Goal: Task Accomplishment & Management: Use online tool/utility

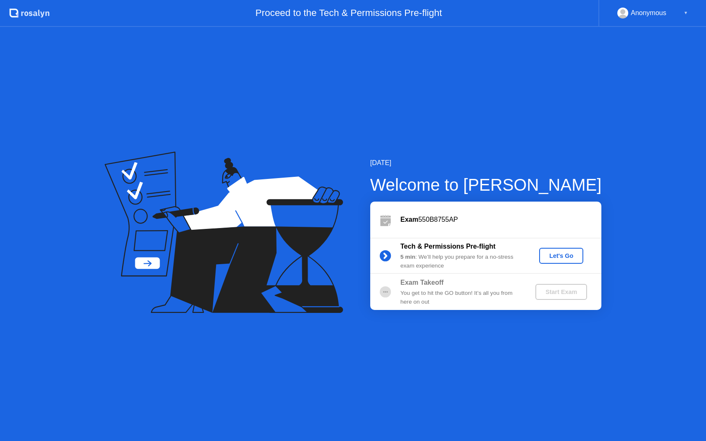
click at [565, 259] on div "Let's Go" at bounding box center [561, 256] width 37 height 7
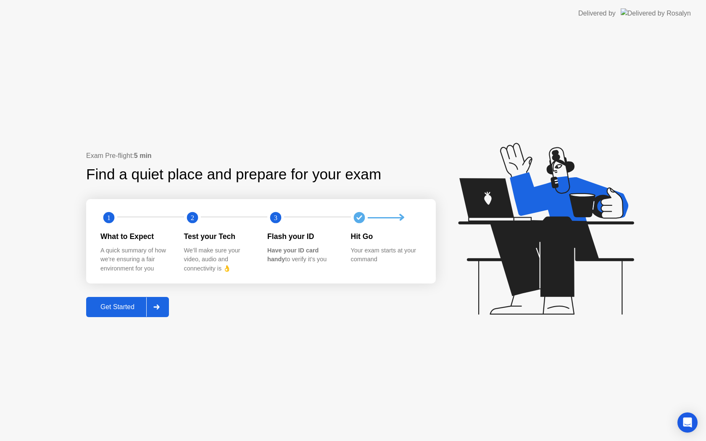
click at [114, 304] on div "Get Started" at bounding box center [118, 308] width 58 height 8
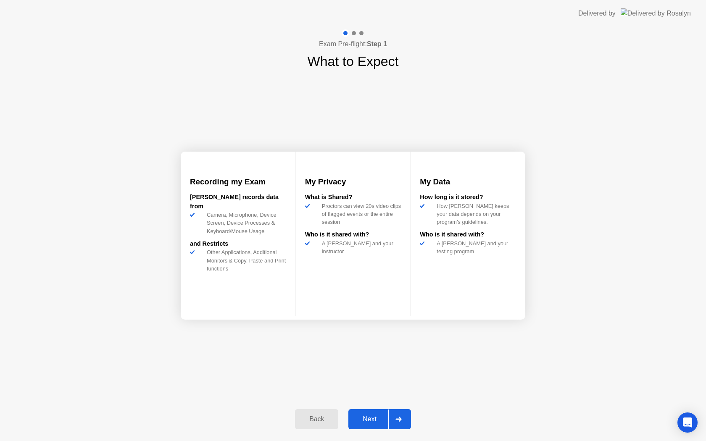
click at [364, 420] on div "Next" at bounding box center [369, 420] width 37 height 8
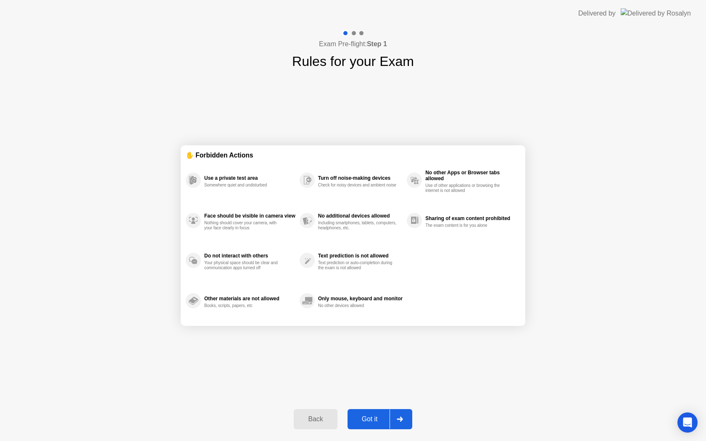
click at [364, 420] on div "Got it" at bounding box center [370, 420] width 40 height 8
select select "**********"
select select "*******"
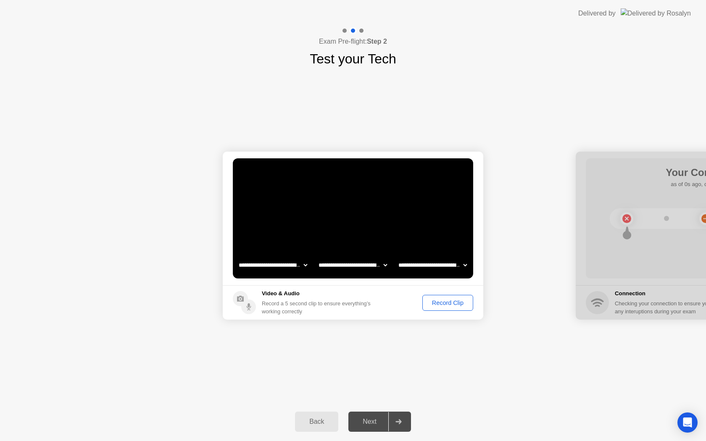
click at [364, 420] on div "Next" at bounding box center [369, 422] width 37 height 8
click at [446, 306] on div "Record Clip" at bounding box center [447, 303] width 45 height 7
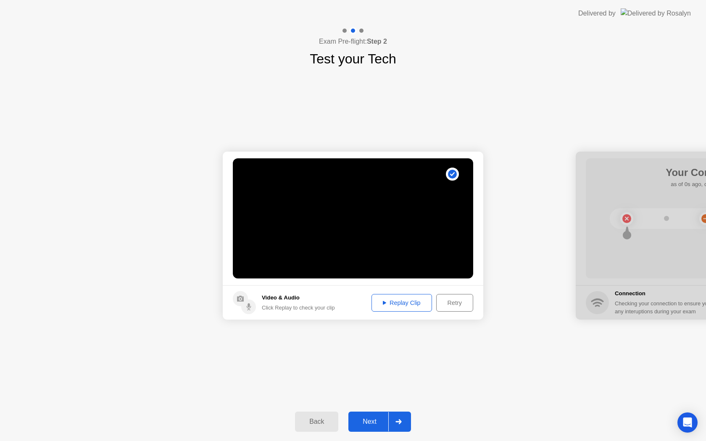
click at [372, 423] on div "Next" at bounding box center [369, 422] width 37 height 8
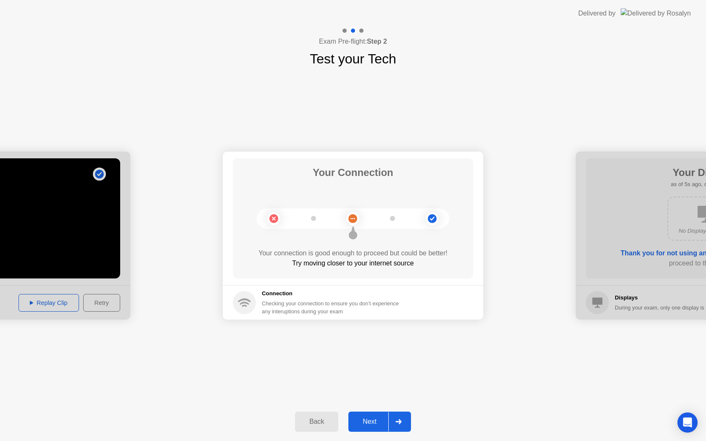
click at [372, 423] on div "Next" at bounding box center [369, 422] width 37 height 8
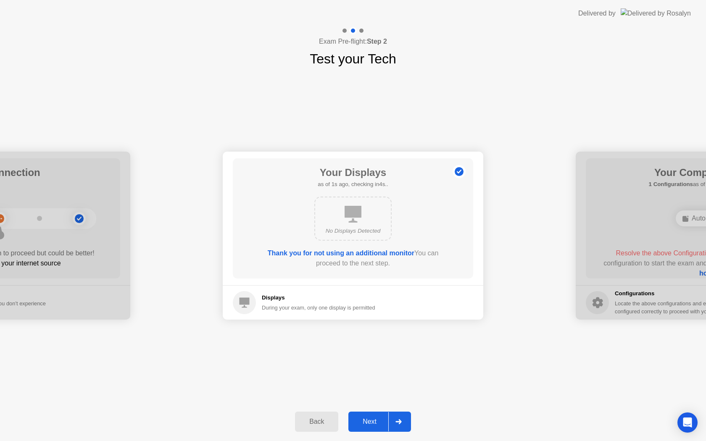
click at [372, 423] on div "Next" at bounding box center [369, 422] width 37 height 8
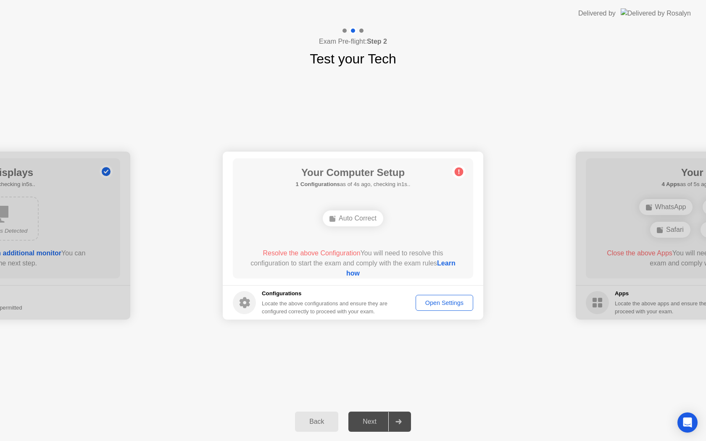
click at [364, 423] on div "Next" at bounding box center [369, 422] width 37 height 8
click at [442, 309] on button "Open Settings" at bounding box center [445, 303] width 58 height 16
click at [347, 274] on link "Learn how" at bounding box center [400, 268] width 109 height 17
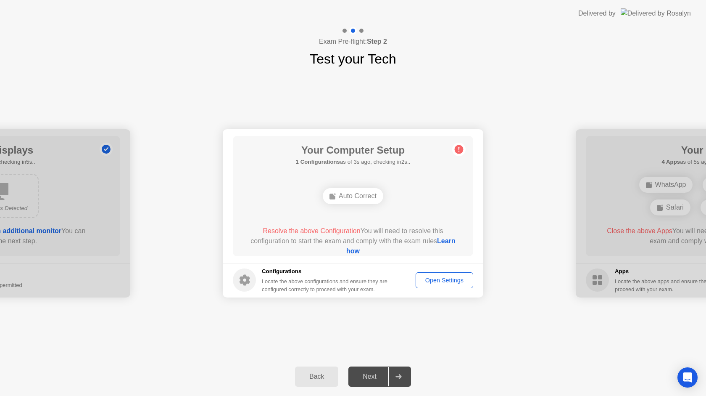
click at [430, 278] on div "Open Settings" at bounding box center [445, 280] width 52 height 7
click at [351, 251] on link "Learn how" at bounding box center [400, 245] width 109 height 17
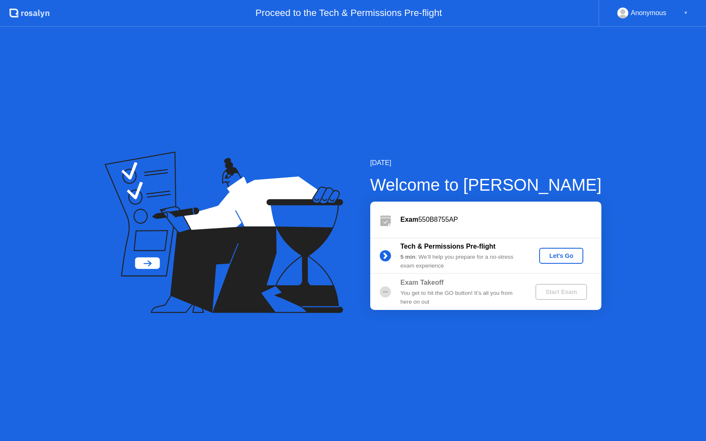
click at [566, 253] on div "Let's Go" at bounding box center [561, 256] width 37 height 7
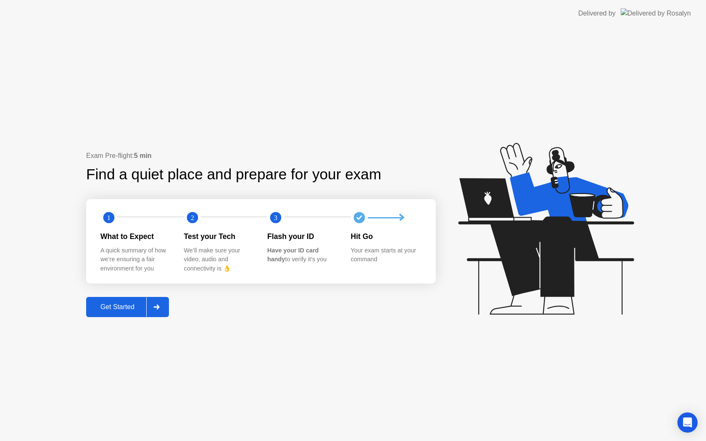
click at [124, 302] on button "Get Started" at bounding box center [127, 307] width 83 height 20
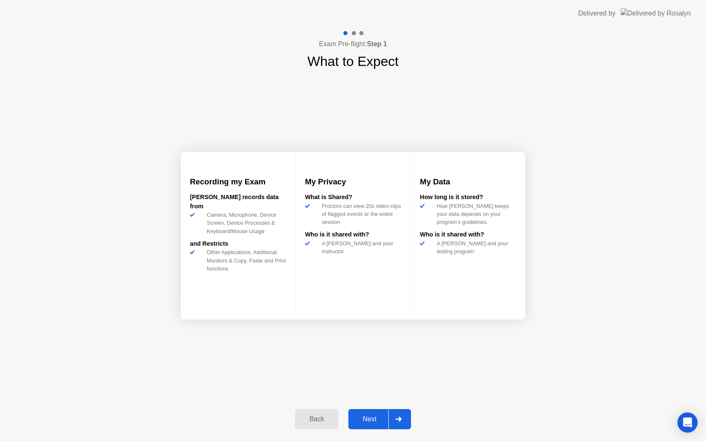
click at [368, 416] on div "Next" at bounding box center [369, 420] width 37 height 8
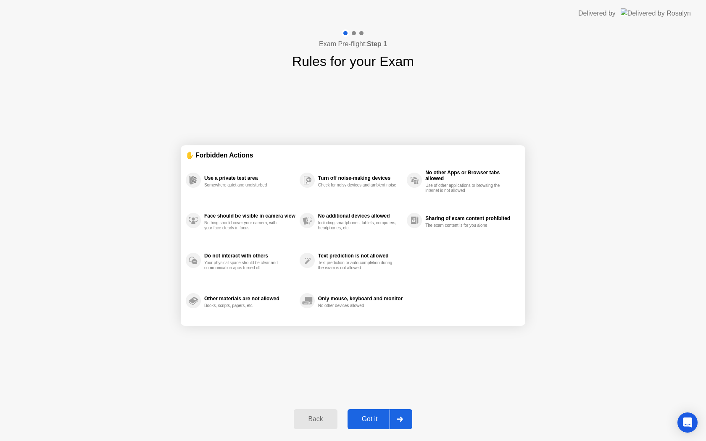
click at [369, 416] on div "Got it" at bounding box center [370, 420] width 40 height 8
select select "**********"
select select "*******"
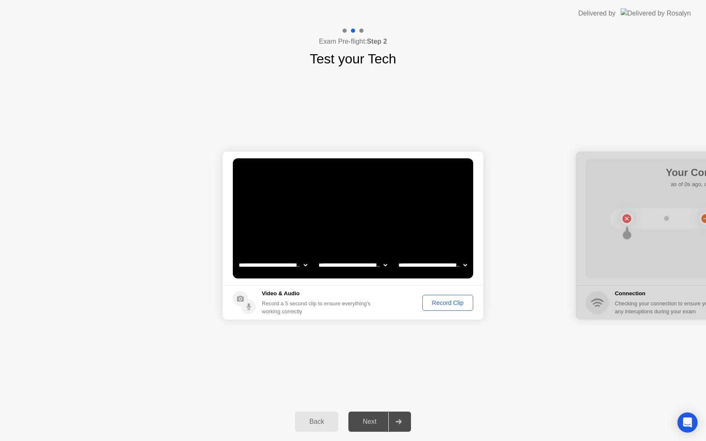
click at [443, 302] on div "Record Clip" at bounding box center [447, 303] width 45 height 7
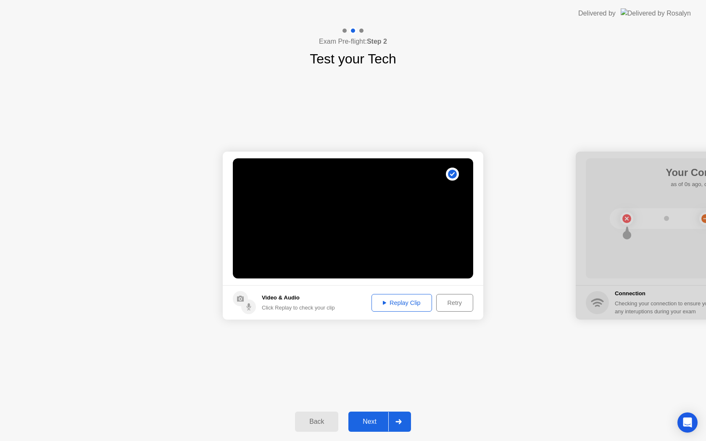
click at [375, 415] on button "Next" at bounding box center [379, 422] width 63 height 20
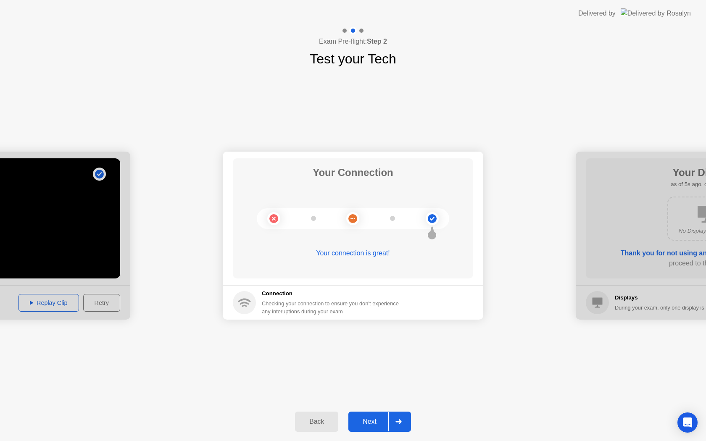
click at [373, 419] on div "Next" at bounding box center [369, 422] width 37 height 8
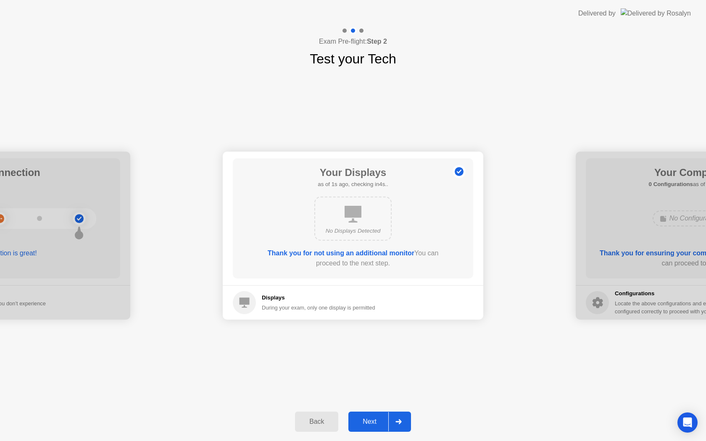
click at [373, 419] on div "Next" at bounding box center [369, 422] width 37 height 8
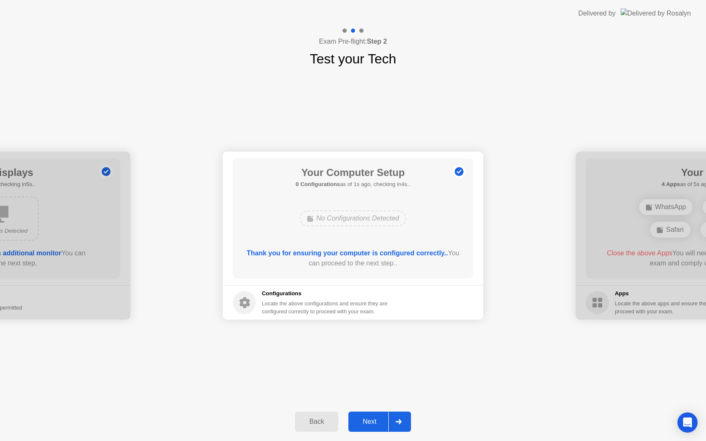
click at [373, 419] on div "Next" at bounding box center [369, 422] width 37 height 8
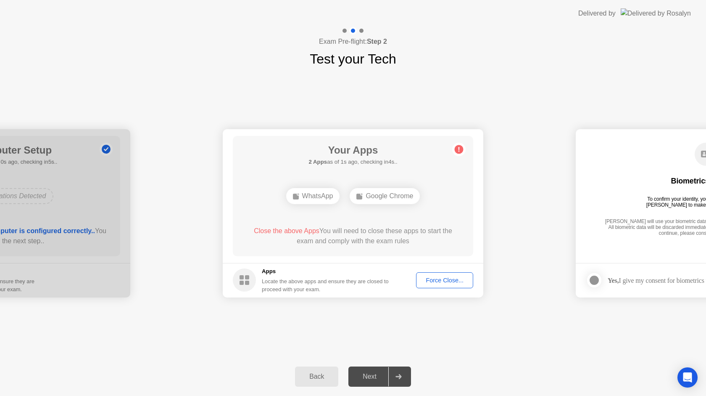
click at [438, 282] on div "Force Close..." at bounding box center [444, 280] width 51 height 7
click at [437, 283] on div "Force Close..." at bounding box center [444, 280] width 51 height 7
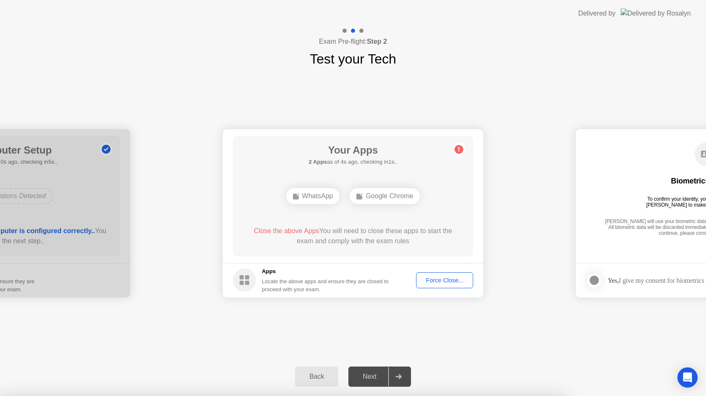
click at [285, 231] on span "Close the above Apps" at bounding box center [287, 230] width 66 height 7
click at [245, 282] on rect at bounding box center [247, 282] width 4 height 4
click at [284, 230] on span "Close the above Apps" at bounding box center [287, 230] width 66 height 7
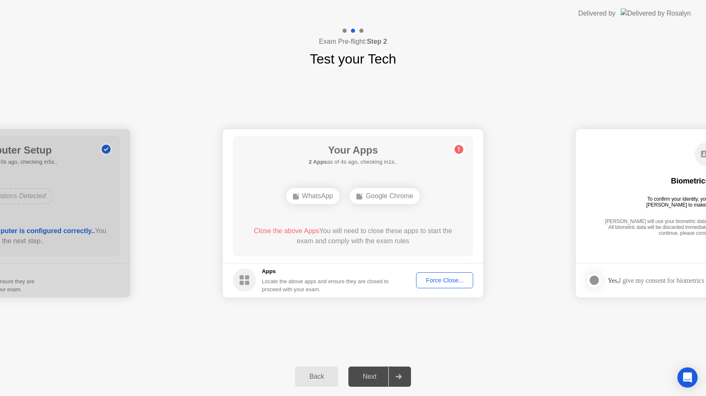
click at [253, 269] on icon at bounding box center [244, 279] width 23 height 23
click at [244, 275] on circle at bounding box center [244, 279] width 23 height 23
click at [445, 282] on div "Force Close..." at bounding box center [444, 280] width 51 height 7
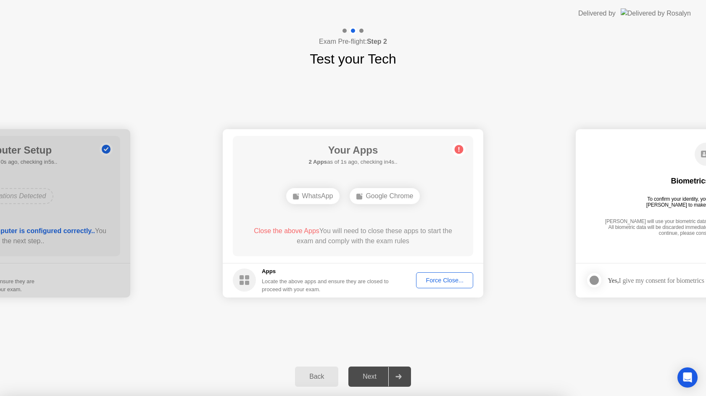
click at [378, 199] on div "Google Chrome" at bounding box center [385, 196] width 70 height 16
click at [373, 363] on div "Back Next" at bounding box center [353, 376] width 706 height 39
click at [261, 288] on div "Apps Locate the above apps and ensure they are closed to proceed with your exam." at bounding box center [311, 280] width 156 height 26
click at [247, 254] on div "Your Apps 2 Apps as of 0s ago, checking in5s.. WhatsApp Google Chrome Close the…" at bounding box center [353, 196] width 240 height 120
